Goal: Task Accomplishment & Management: Use online tool/utility

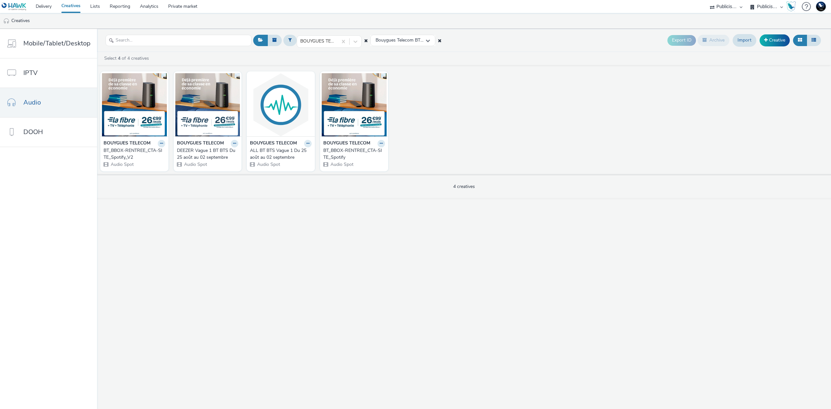
select select "d07aba32-d775-4fed-a722-f10c6504dd64"
select select "f97d6638-e0a1-4f7a-bf46-55015878e29e"
drag, startPoint x: 728, startPoint y: 82, endPoint x: 695, endPoint y: 71, distance: 34.9
click at [728, 82] on div "BOUYGUES TELECOM BT_BBOX-RENTREE_CTA-SITE_Spotify_V2 Audio Spot BOUYGUES TELECO…" at bounding box center [464, 121] width 734 height 106
click at [828, 239] on div "BOUYGUES TELECOM Bouygues Telecom BTS Vague 1 Du 25 août au 02 septembre (R2025…" at bounding box center [464, 219] width 734 height 380
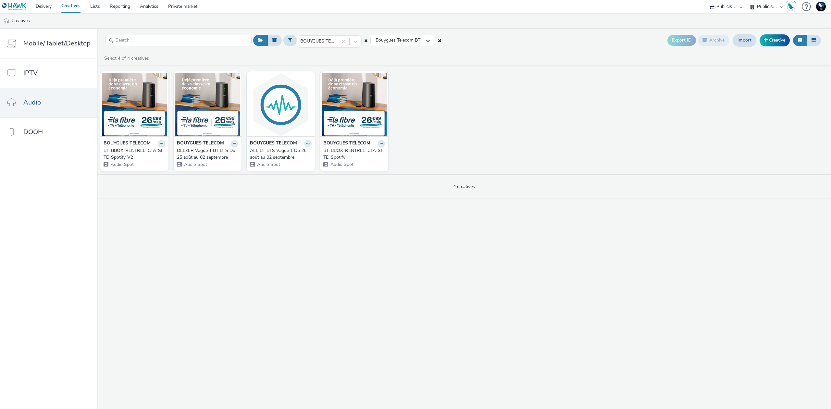
drag, startPoint x: 256, startPoint y: 223, endPoint x: 226, endPoint y: 225, distance: 29.9
click at [256, 223] on div "BOUYGUES TELECOM Bouygues Telecom BTS Vague 1 Du 25 août au 02 septembre (R2025…" at bounding box center [464, 219] width 734 height 380
click at [772, 38] on link "Creative" at bounding box center [774, 40] width 30 height 12
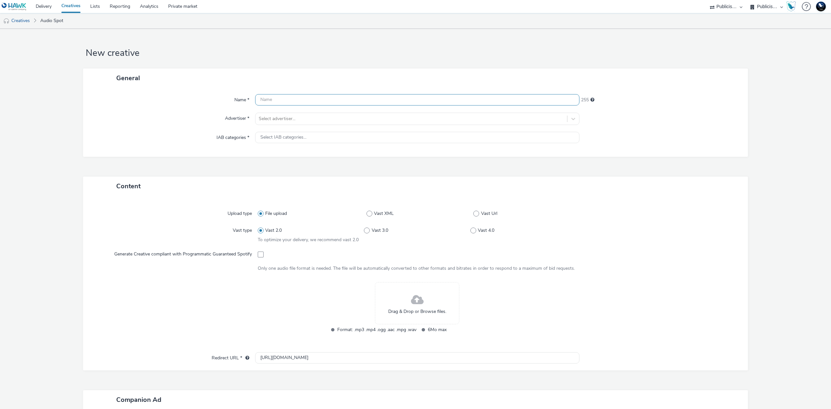
click at [410, 101] on input "text" at bounding box center [417, 99] width 324 height 11
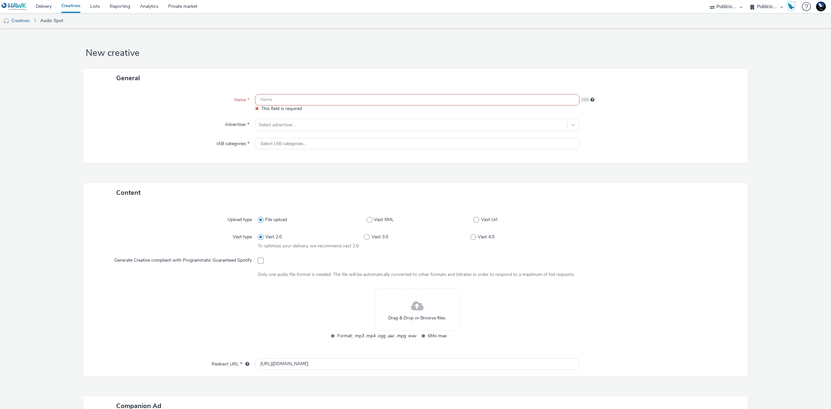
click at [396, 98] on input "text" at bounding box center [417, 99] width 324 height 11
paste input "Bbox-rentrée-01_301x301"
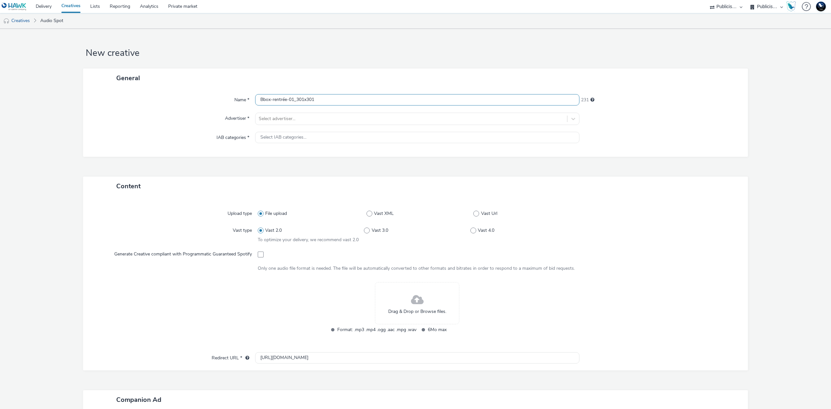
drag, startPoint x: 301, startPoint y: 97, endPoint x: 358, endPoint y: 99, distance: 56.8
click at [358, 99] on input "Bbox-rentrée-01_301x301" at bounding box center [417, 99] width 324 height 11
type input "Bbox-rentrée-01_300x250_Spotify"
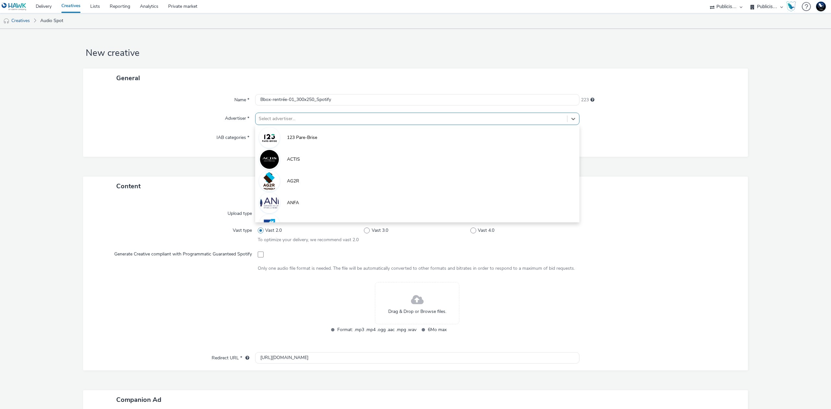
click at [417, 117] on div at bounding box center [411, 119] width 305 height 8
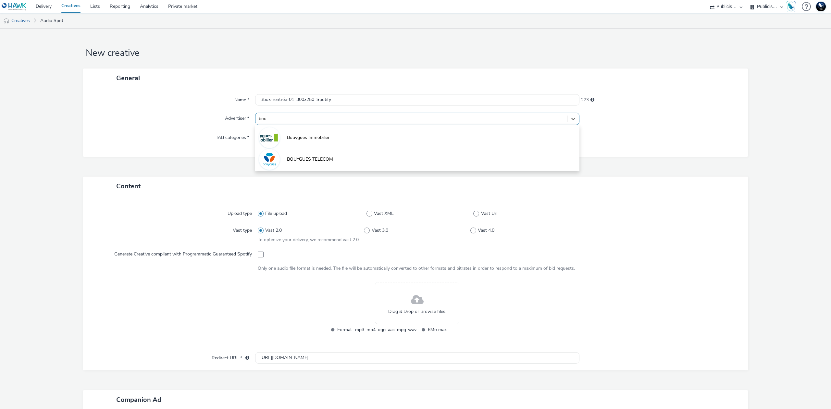
type input "bouy"
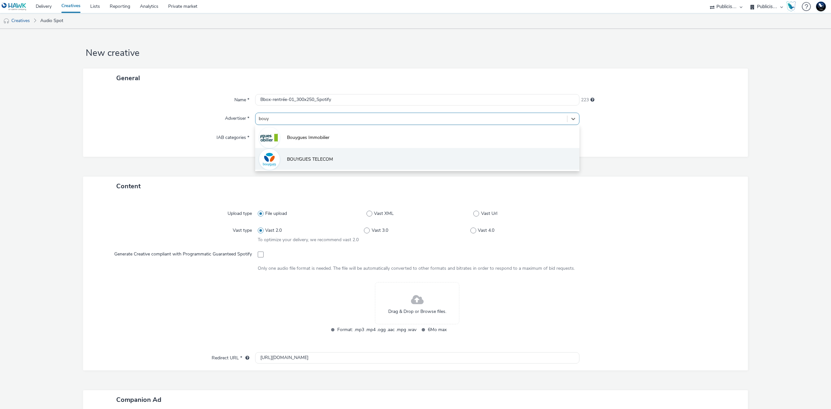
click at [369, 157] on li "BOUYGUES TELECOM" at bounding box center [417, 159] width 324 height 22
type input "[URL][DOMAIN_NAME]"
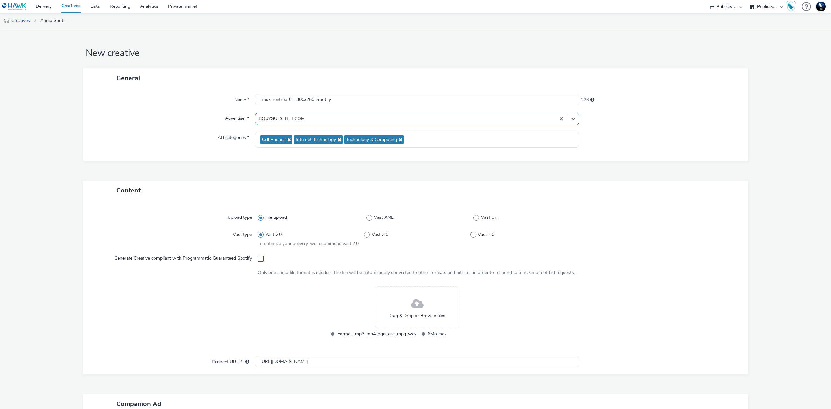
click at [258, 257] on span at bounding box center [261, 259] width 6 height 6
checkbox input "true"
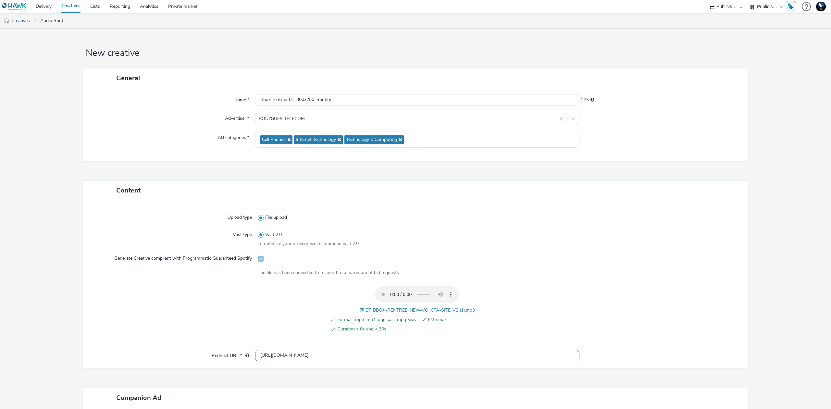
click at [372, 358] on input "[URL][DOMAIN_NAME]" at bounding box center [417, 355] width 324 height 11
paste input "s://[DOMAIN_NAME][URL]"
type input "[URL][DOMAIN_NAME]"
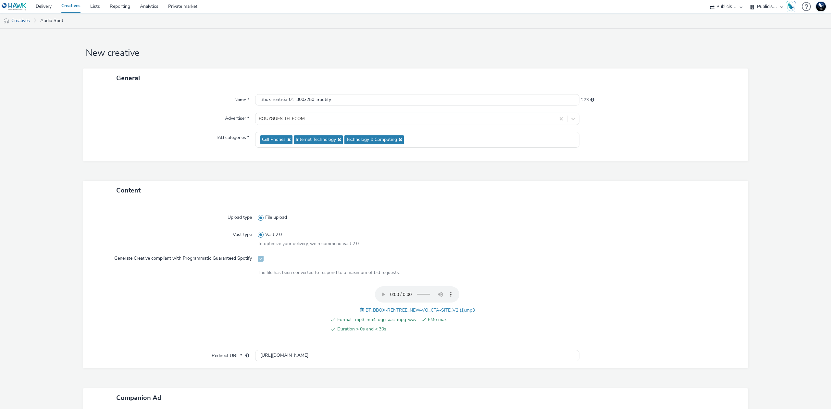
click at [125, 297] on div at bounding box center [176, 313] width 163 height 54
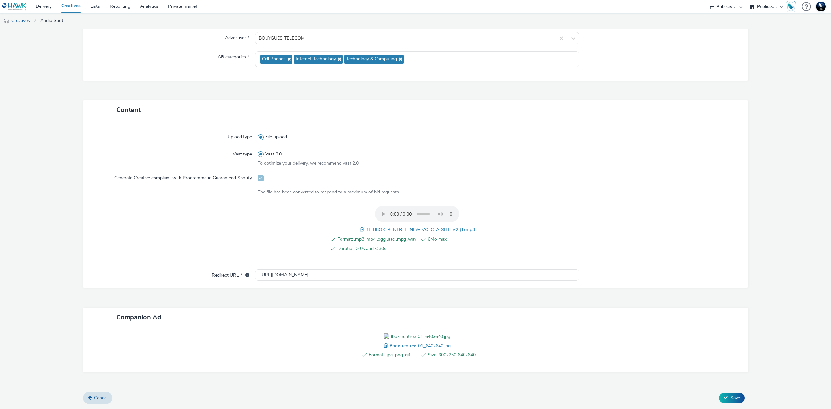
scroll to position [117, 0]
click at [730, 396] on span "Save" at bounding box center [735, 398] width 10 height 6
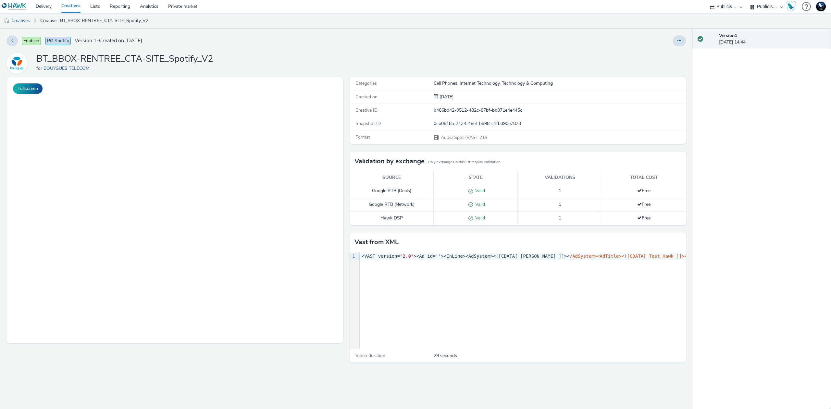
select select "d07aba32-d775-4fed-a722-f10c6504dd64"
select select "f97d6638-e0a1-4f7a-bf46-55015878e29e"
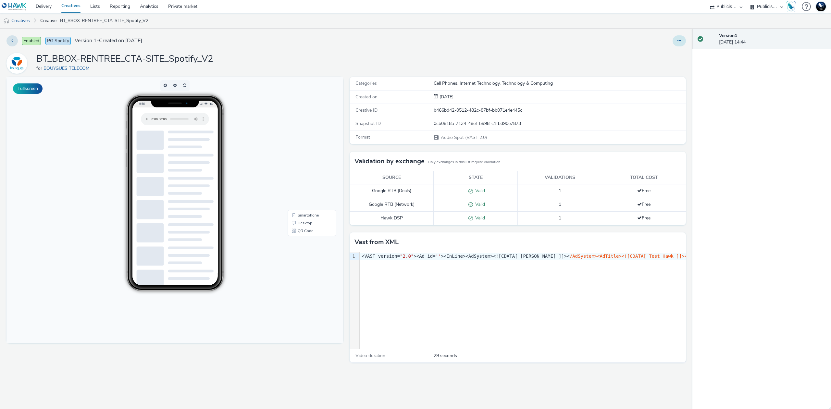
click at [675, 35] on button at bounding box center [678, 40] width 13 height 11
click at [670, 49] on link "Edit" at bounding box center [661, 53] width 49 height 13
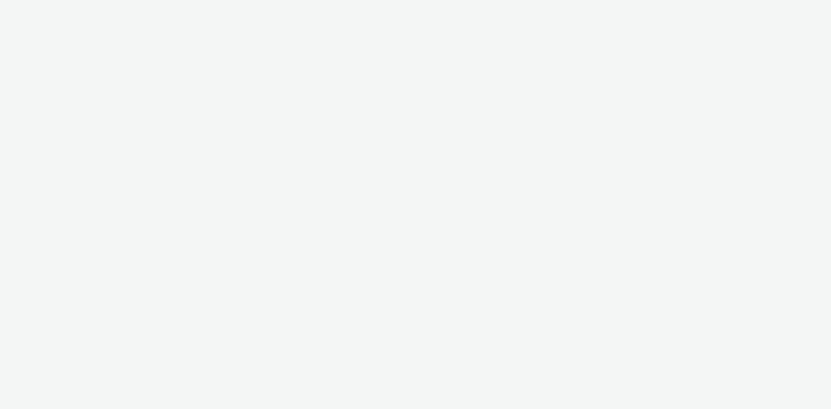
select select "d07aba32-d775-4fed-a722-f10c6504dd64"
select select "f97d6638-e0a1-4f7a-bf46-55015878e29e"
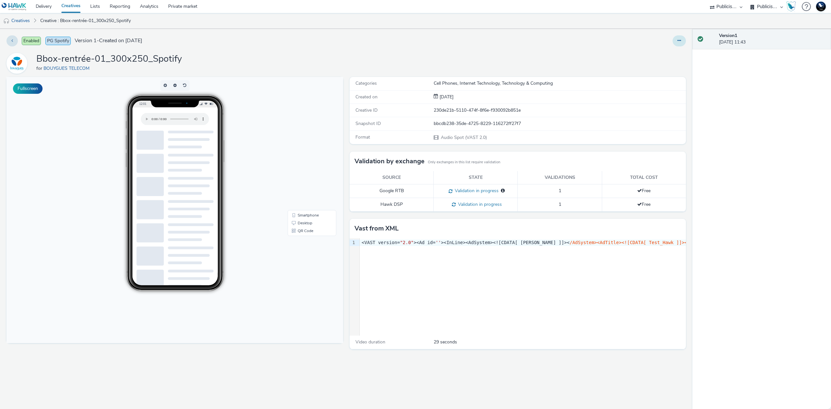
drag, startPoint x: 680, startPoint y: 41, endPoint x: 679, endPoint y: 44, distance: 4.2
click at [680, 41] on icon at bounding box center [679, 40] width 4 height 5
click at [675, 51] on link "Edit" at bounding box center [661, 53] width 49 height 13
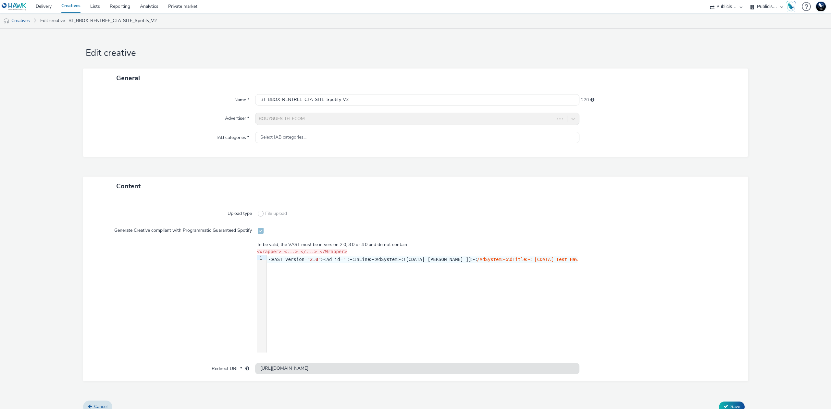
select select "d07aba32-d775-4fed-a722-f10c6504dd64"
select select "f97d6638-e0a1-4f7a-bf46-55015878e29e"
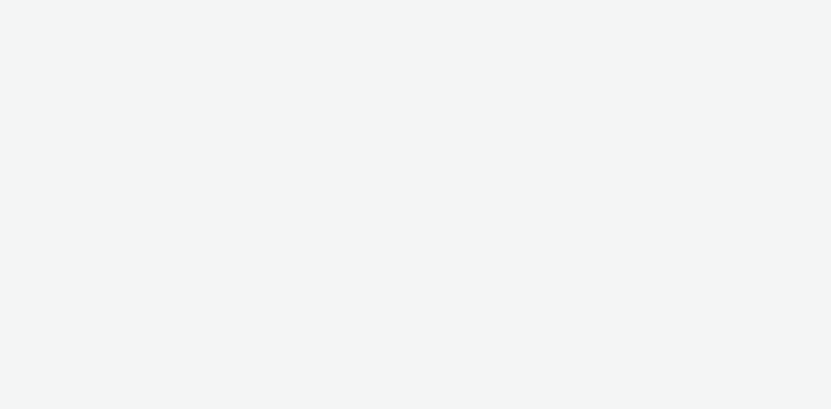
select select "d07aba32-d775-4fed-a722-f10c6504dd64"
select select "f97d6638-e0a1-4f7a-bf46-55015878e29e"
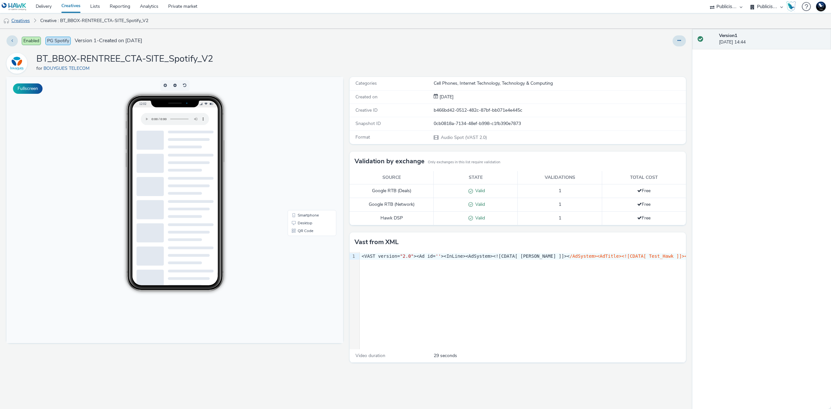
click at [25, 18] on link "Creatives" at bounding box center [16, 21] width 33 height 16
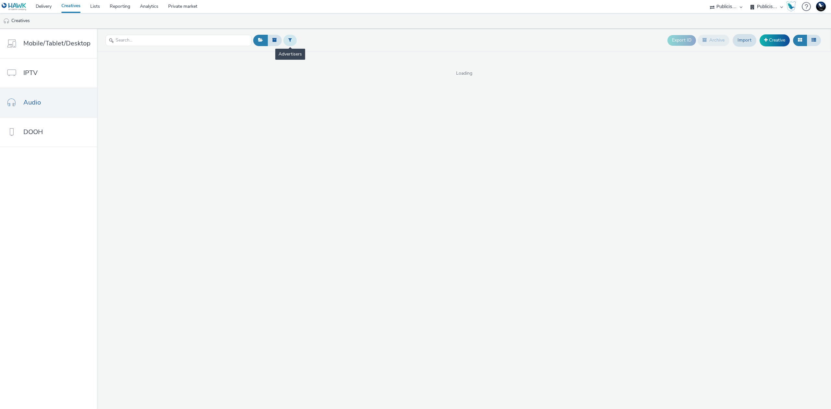
click at [287, 43] on button at bounding box center [289, 40] width 13 height 11
click at [309, 42] on div at bounding box center [323, 41] width 46 height 8
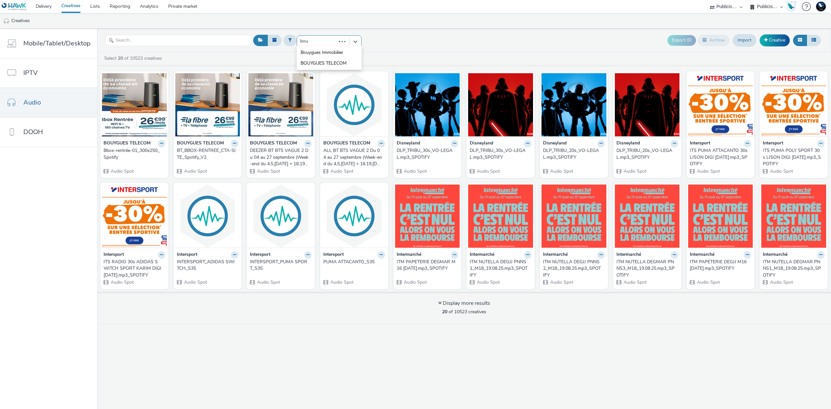
type input "bouy"
click at [321, 60] on li "BOUYGUES TELECOM" at bounding box center [329, 63] width 65 height 11
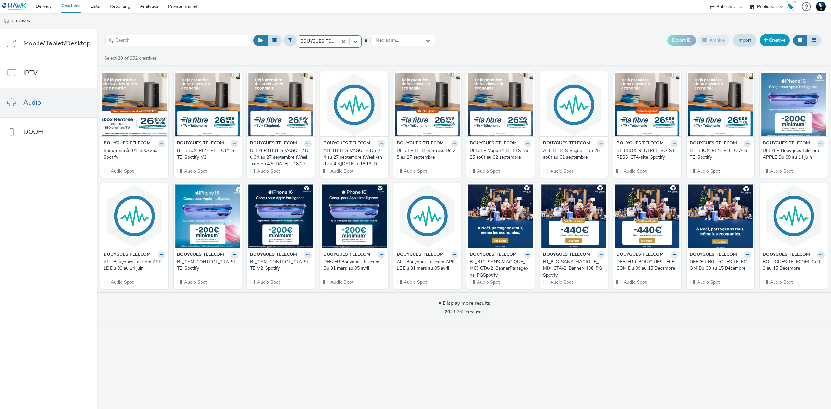
click at [779, 44] on link "Creative" at bounding box center [774, 40] width 30 height 12
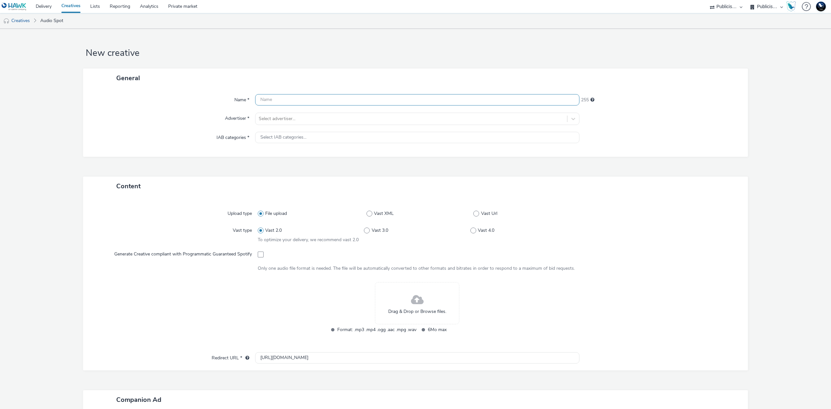
click at [367, 101] on input "text" at bounding box center [417, 99] width 324 height 11
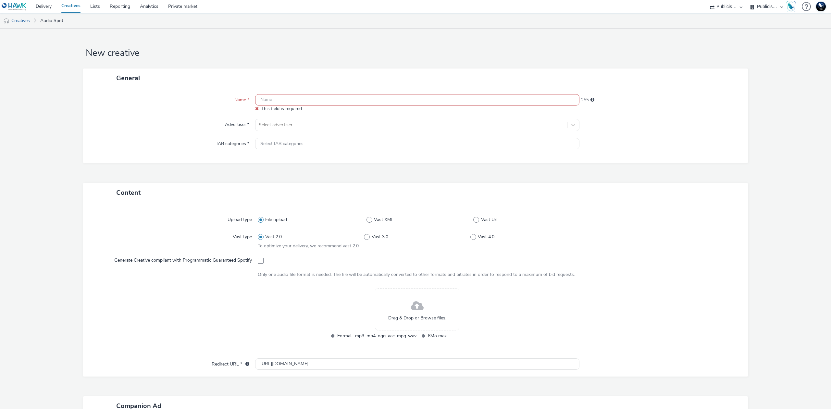
click at [268, 100] on input "text" at bounding box center [417, 99] width 324 height 11
paste input "Bbox-rentrée-01_1024x1024"
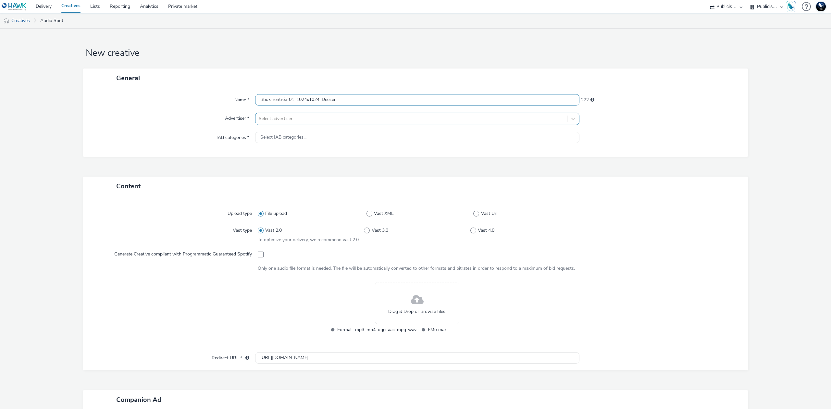
type input "Bbox-rentrée-01_1024x1024_Deezer"
click at [300, 124] on div "Select advertiser..." at bounding box center [411, 119] width 312 height 10
type input "bouy"
click at [300, 158] on span "BOUYGUES TELECOM" at bounding box center [310, 159] width 46 height 6
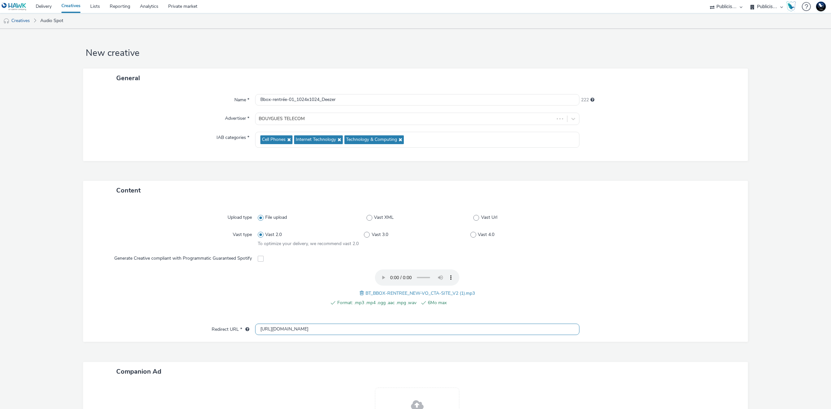
click at [403, 327] on input "[URL][DOMAIN_NAME]" at bounding box center [417, 329] width 324 height 11
paste input "s://[DOMAIN_NAME][URL]"
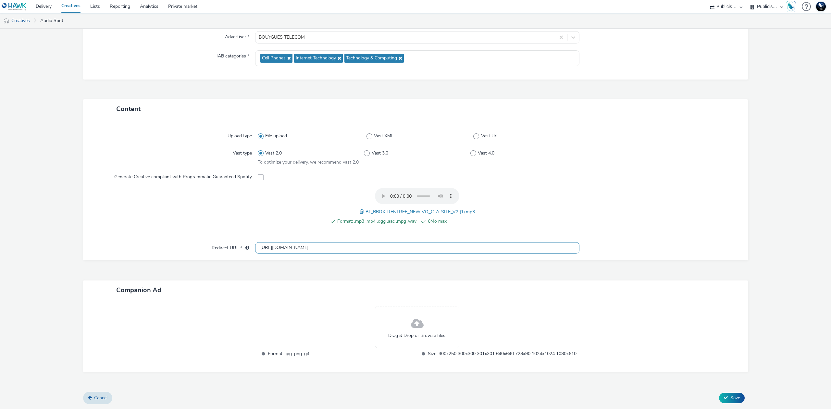
scroll to position [88, 0]
type input "[URL][DOMAIN_NAME]"
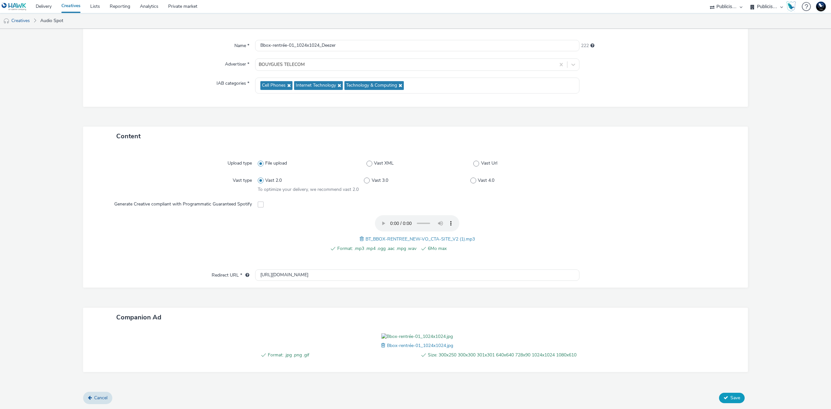
click at [730, 401] on span "Save" at bounding box center [735, 398] width 10 height 6
